Goal: Check status: Check status

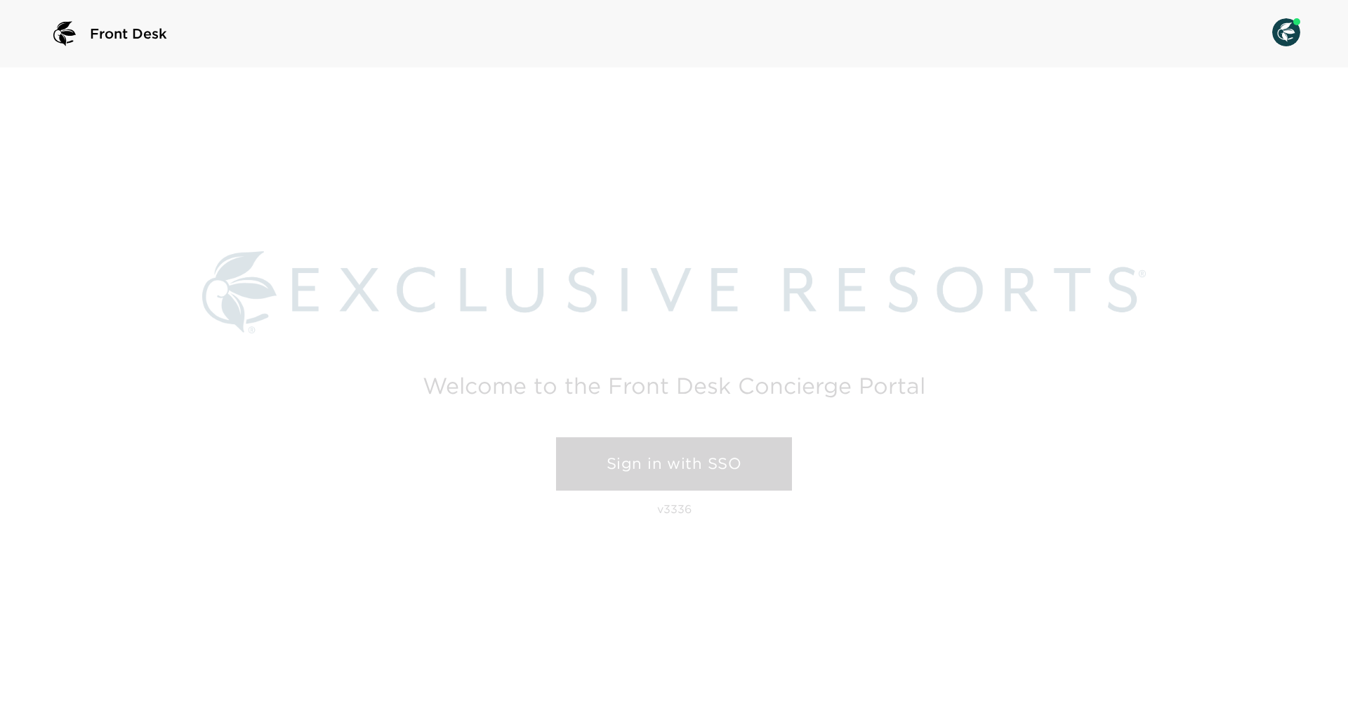
click at [630, 471] on link "Sign in with SSO" at bounding box center [674, 463] width 236 height 53
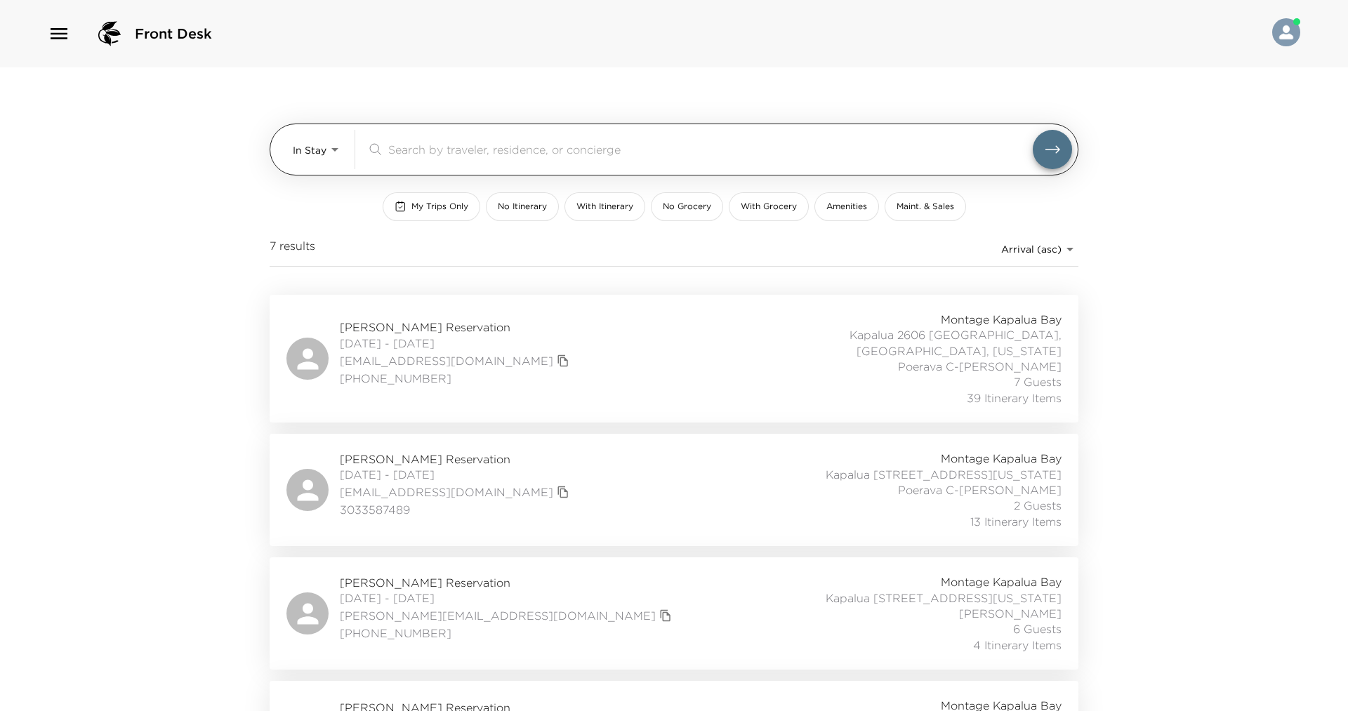
click at [328, 150] on body "Front Desk In Stay In-Stay ​ My Trips Only No Itinerary With Itinerary No Groce…" at bounding box center [674, 355] width 1348 height 711
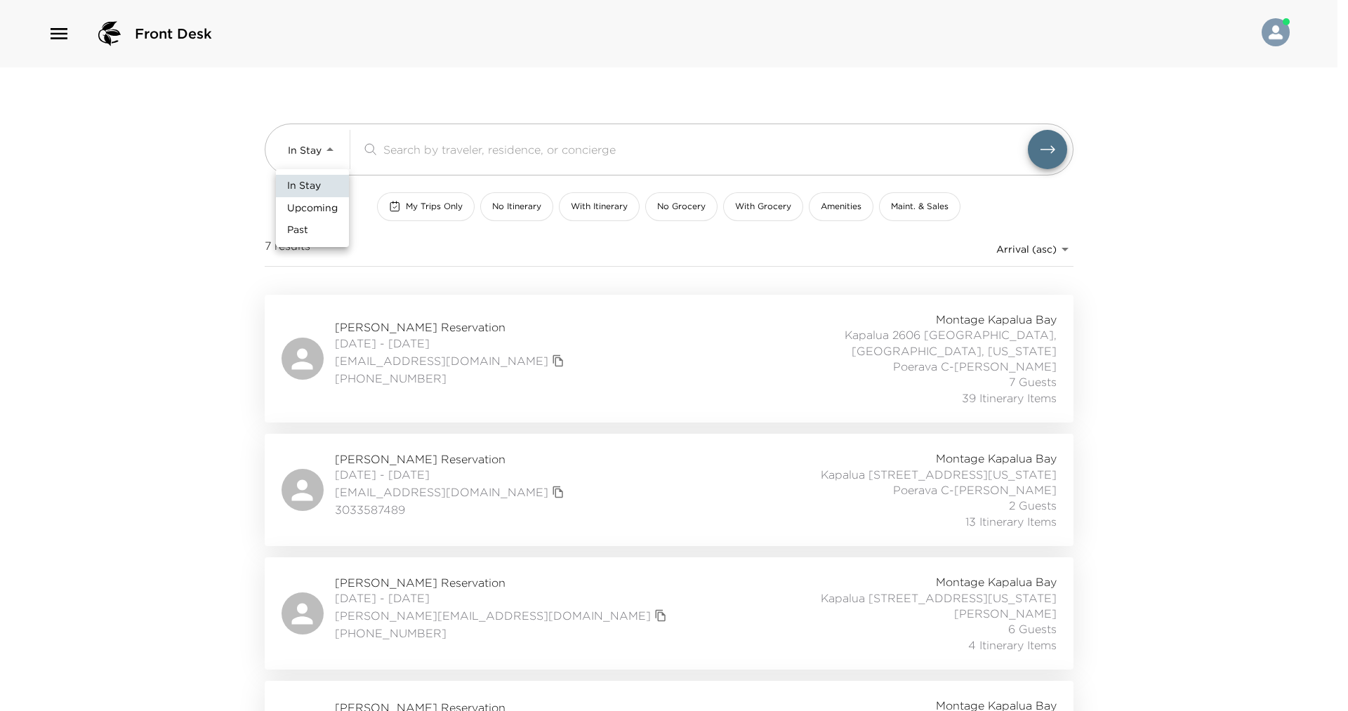
click at [325, 212] on span "Upcoming" at bounding box center [312, 208] width 51 height 14
type input "Upcoming"
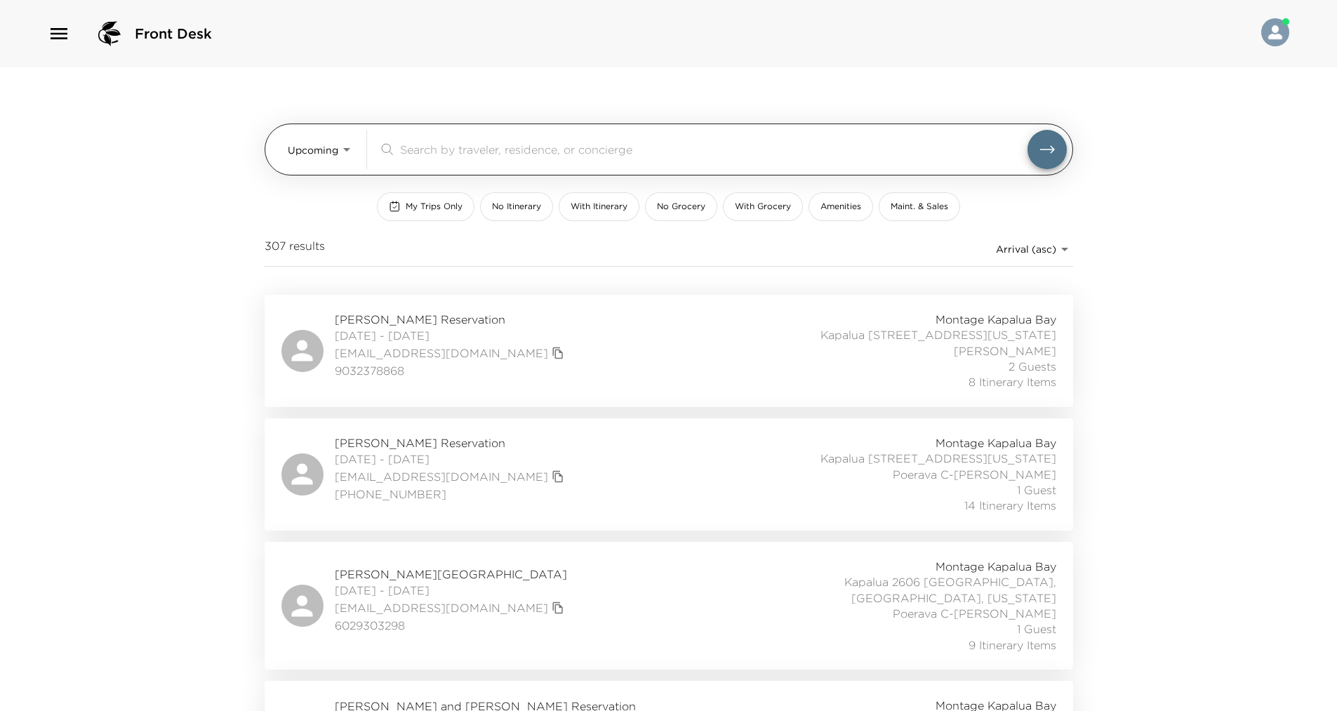
click at [436, 143] on input "search" at bounding box center [714, 149] width 628 height 16
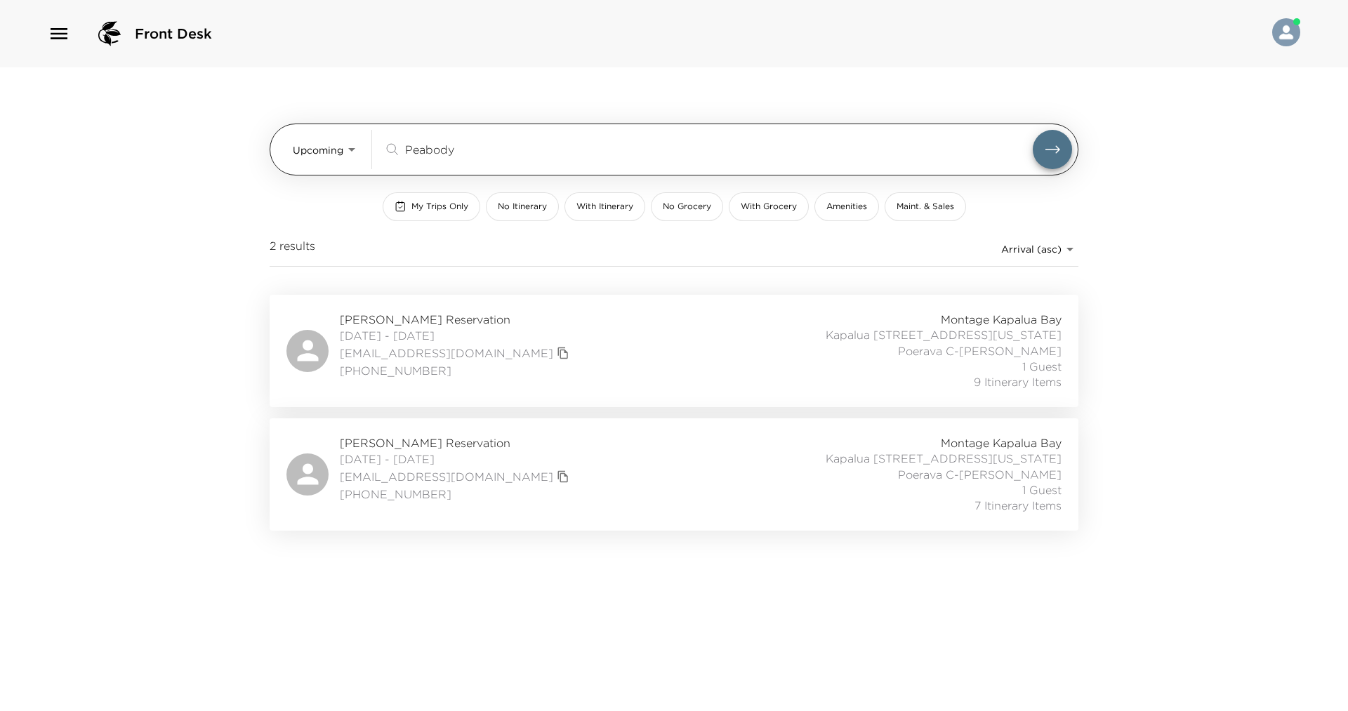
type input "Peabody"
click at [1033, 130] on button "submit" at bounding box center [1052, 149] width 39 height 39
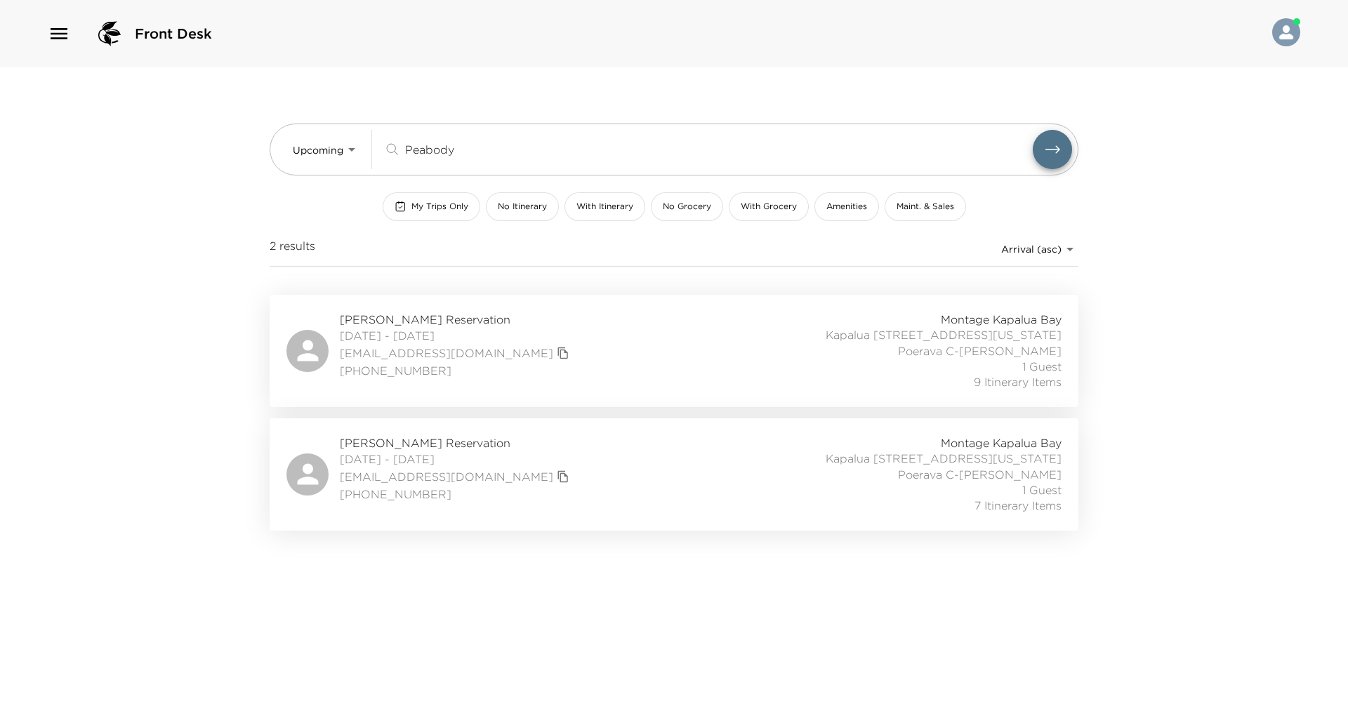
click at [559, 361] on div "Robert Peabody Reservation 10/09/2025 - 10/12/2025 robjcal@gmail.com (403) 615-…" at bounding box center [673, 351] width 775 height 79
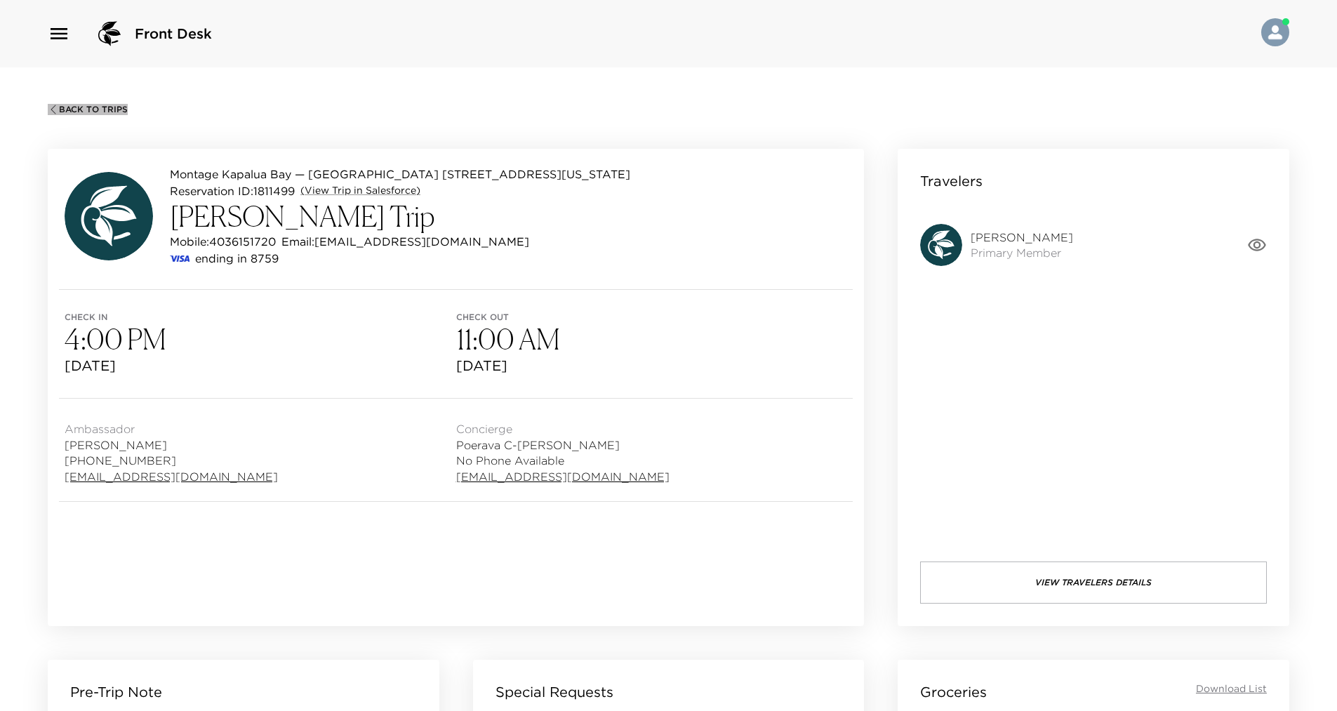
click at [108, 108] on span "Back To Trips" at bounding box center [93, 110] width 69 height 10
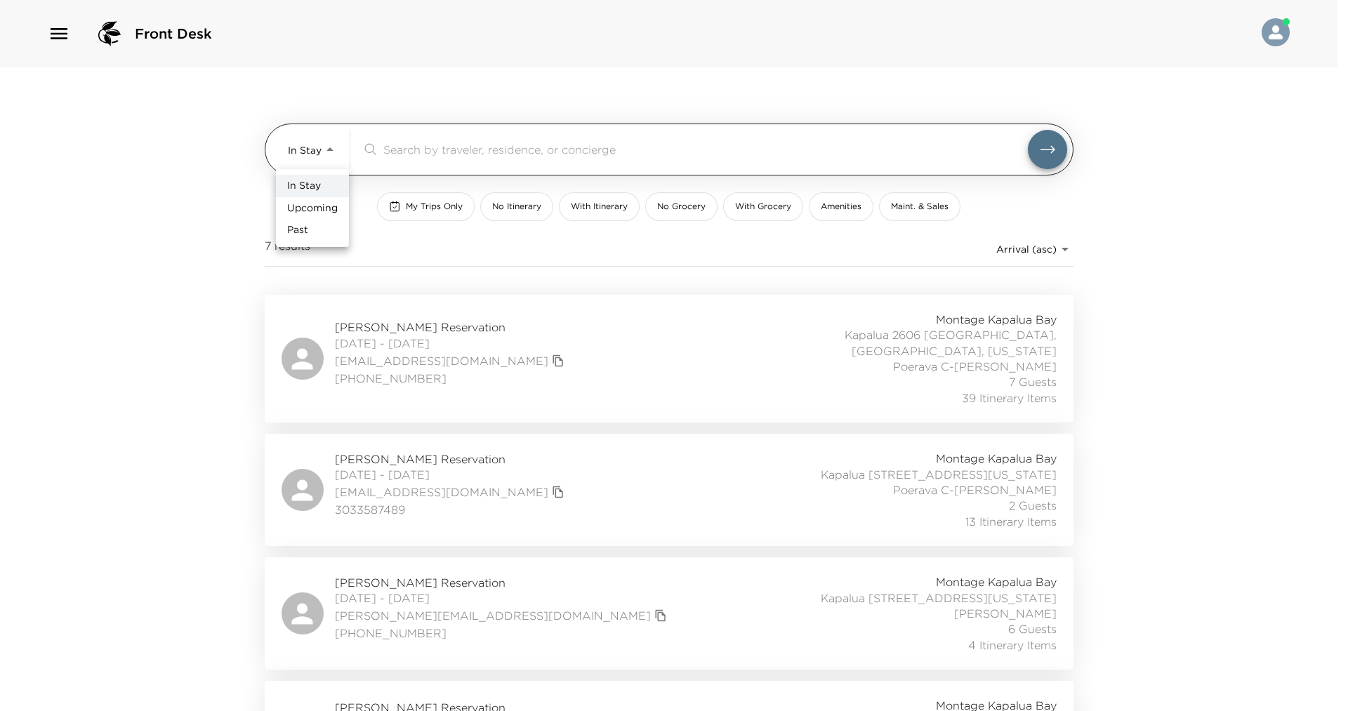
click at [324, 150] on body "Front Desk In Stay In-Stay ​ My Trips Only No Itinerary With Itinerary No Groce…" at bounding box center [674, 355] width 1348 height 711
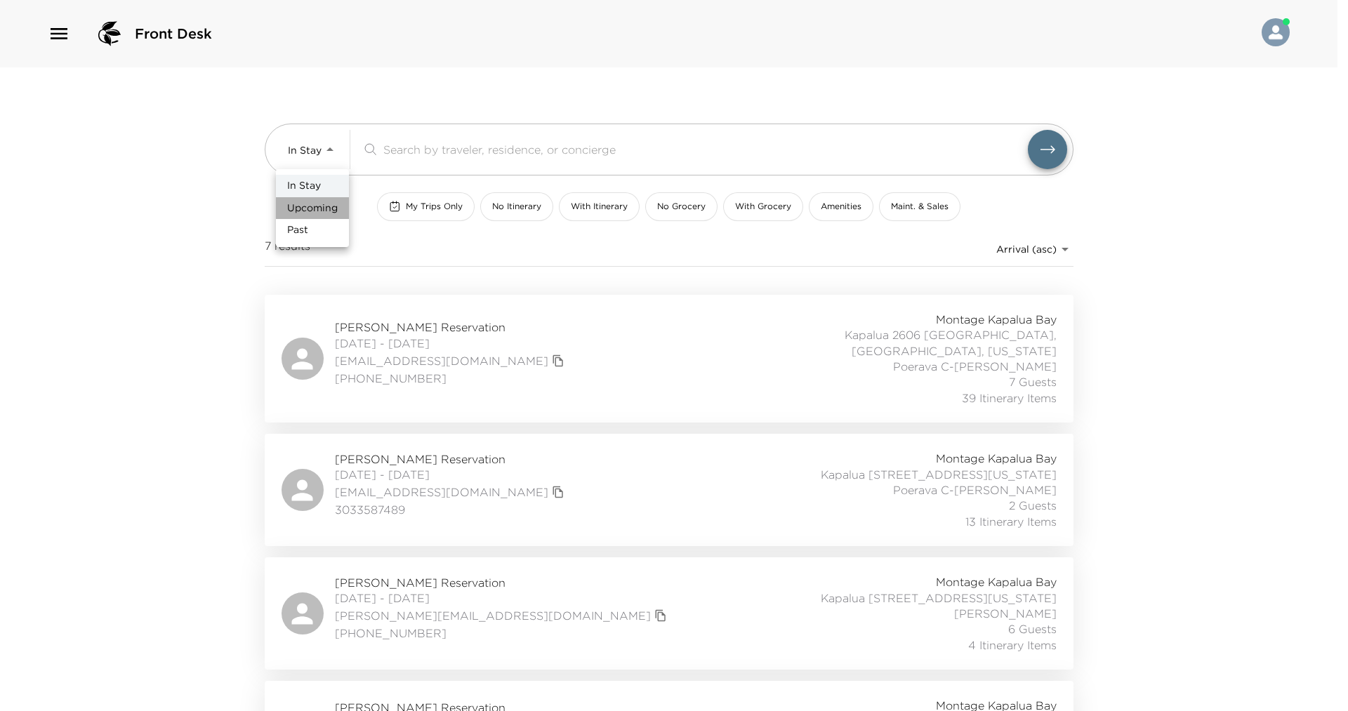
click at [323, 211] on span "Upcoming" at bounding box center [312, 208] width 51 height 14
type input "Upcoming"
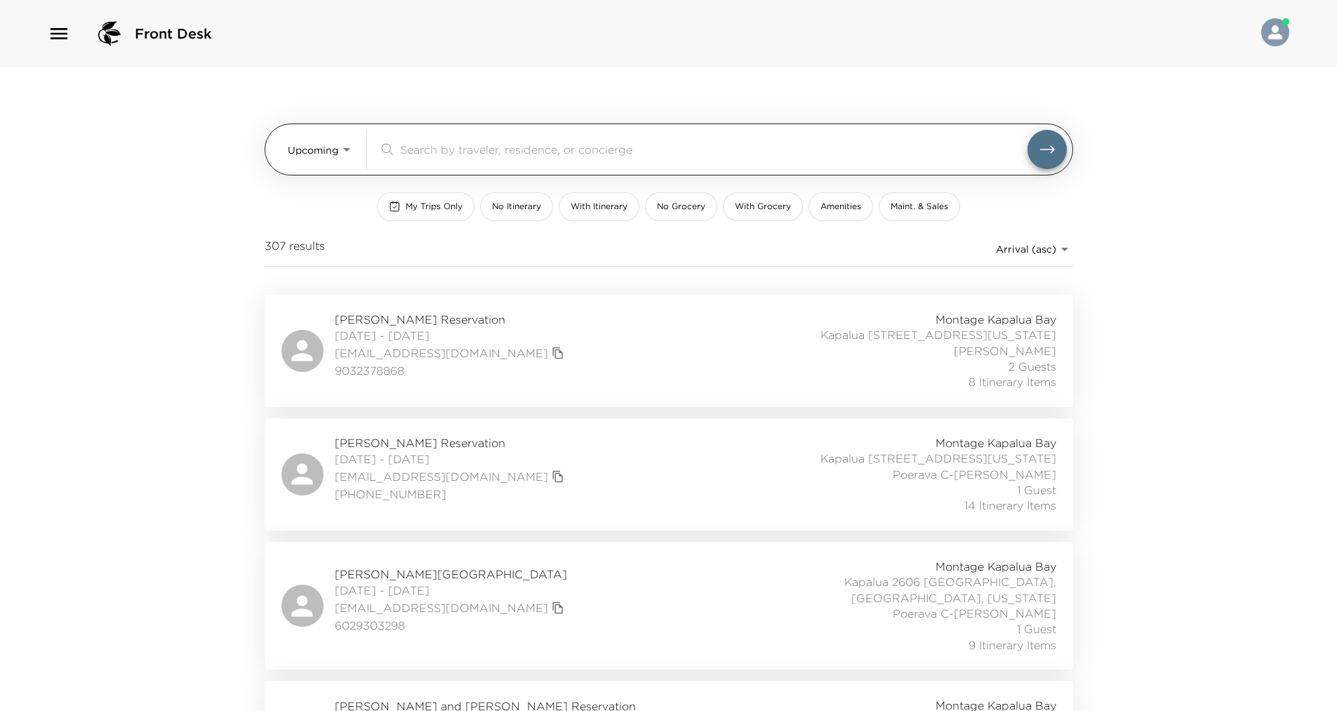
click at [451, 147] on input "search" at bounding box center [714, 149] width 628 height 16
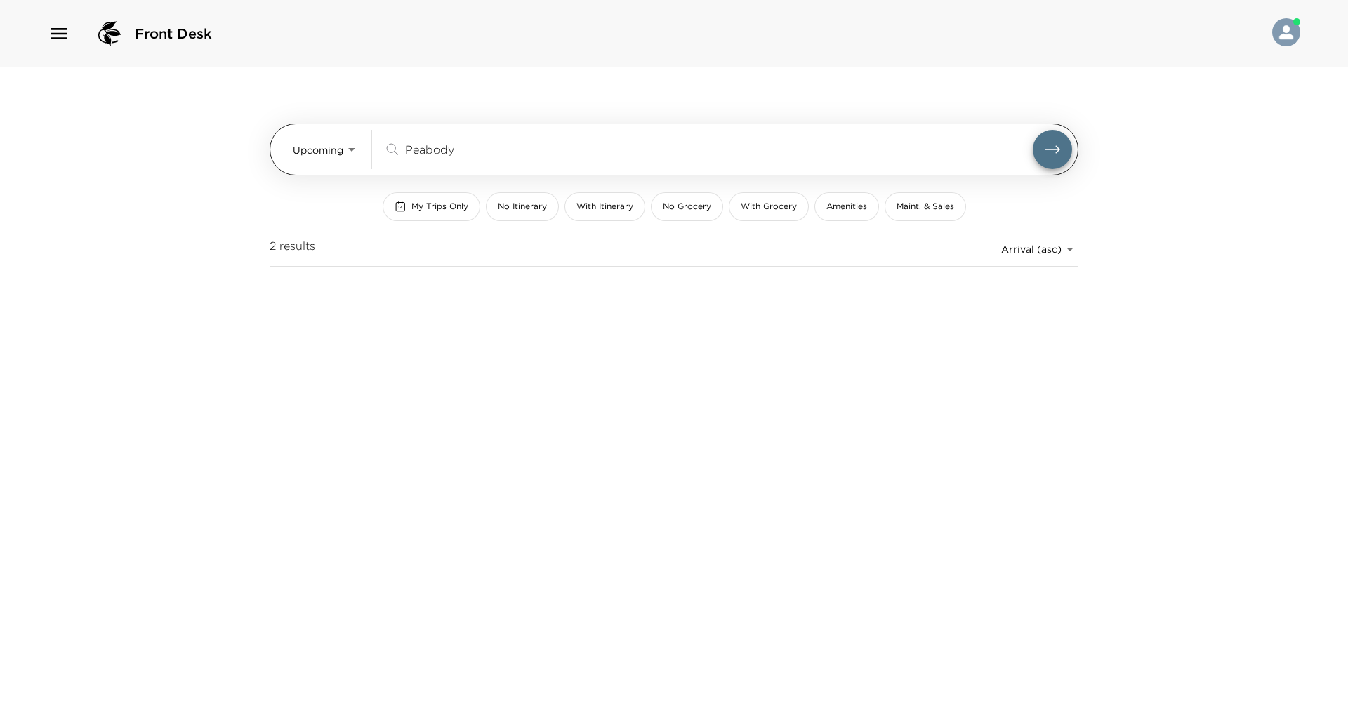
type input "Peabody"
click at [1033, 130] on button "submit" at bounding box center [1052, 149] width 39 height 39
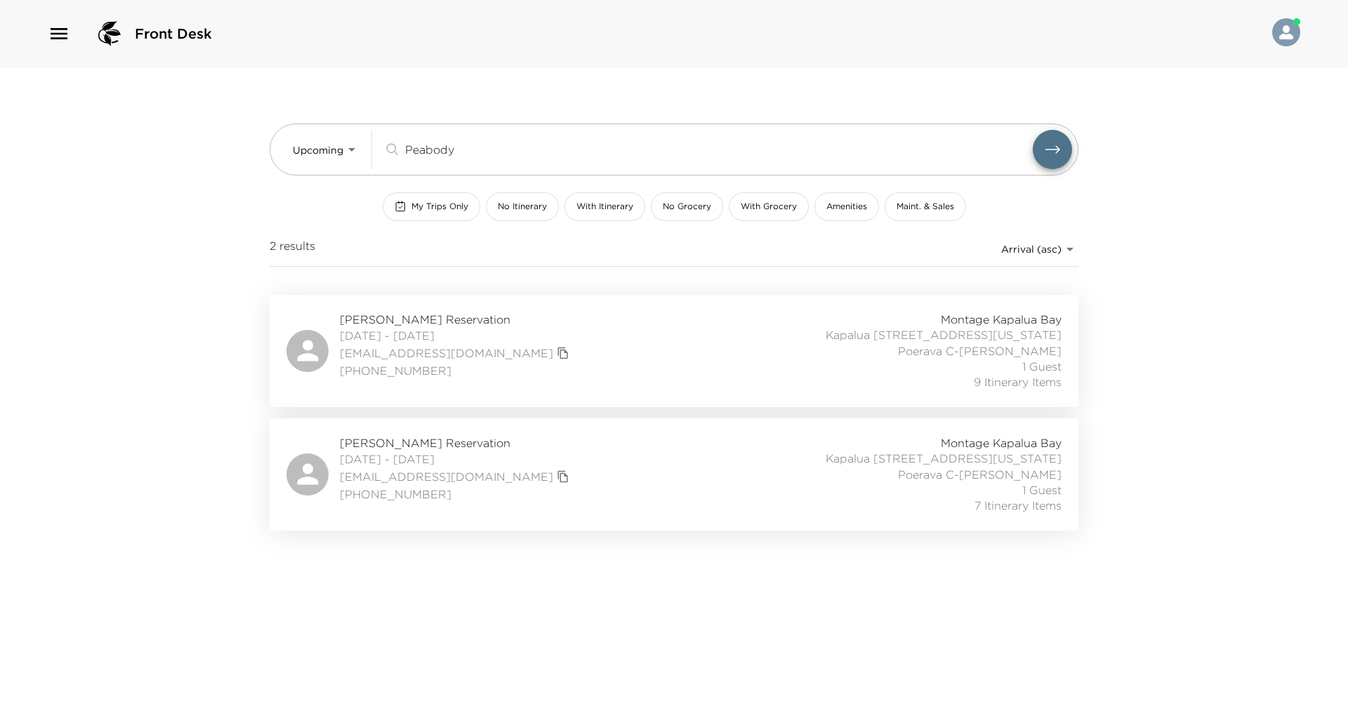
click at [655, 459] on div "[PERSON_NAME] Reservation [DATE] - [DATE] [EMAIL_ADDRESS][DOMAIN_NAME] [PHONE_N…" at bounding box center [673, 474] width 775 height 79
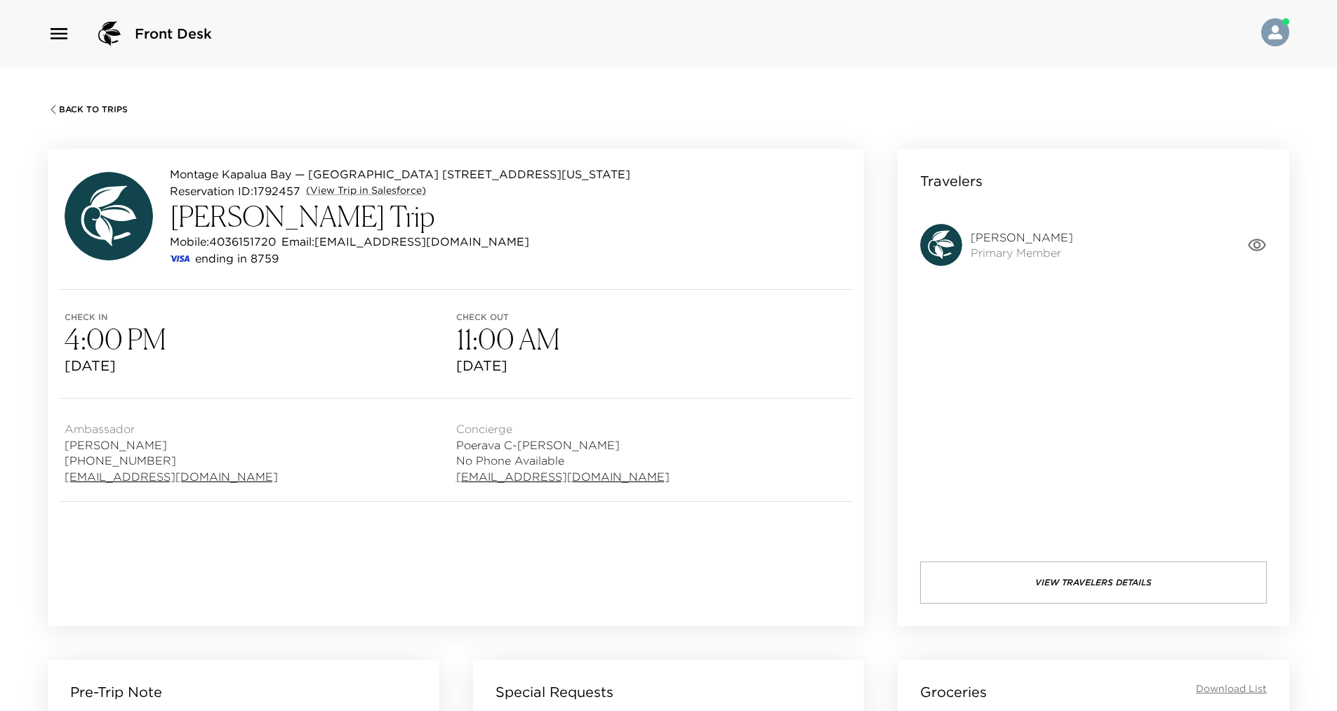
drag, startPoint x: 1167, startPoint y: 374, endPoint x: 1141, endPoint y: 372, distance: 25.4
click at [1167, 374] on div "Travelers Robert Peabody Primary Member View Travelers Details" at bounding box center [1094, 387] width 392 height 477
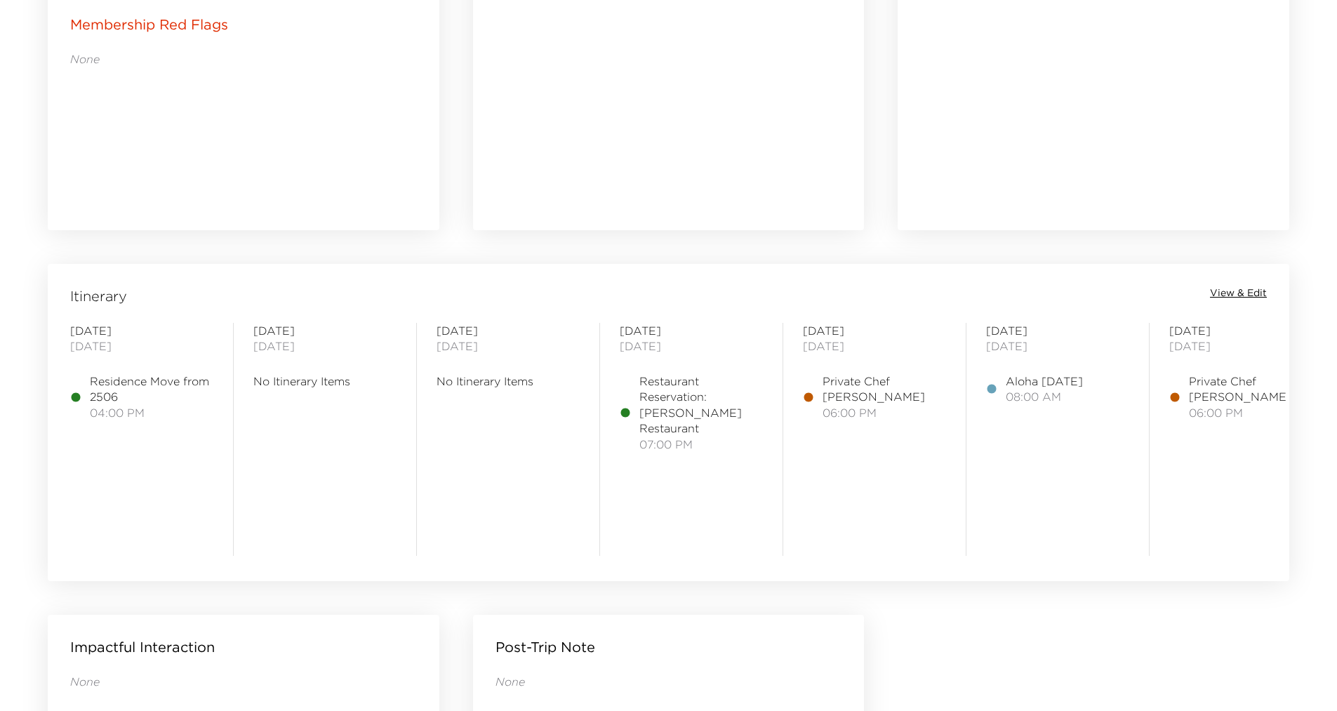
scroll to position [1053, 0]
